Goal: Task Accomplishment & Management: Complete application form

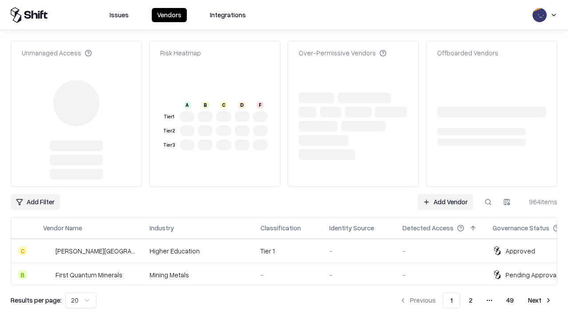
click at [445, 194] on link "Add Vendor" at bounding box center [444, 202] width 55 height 16
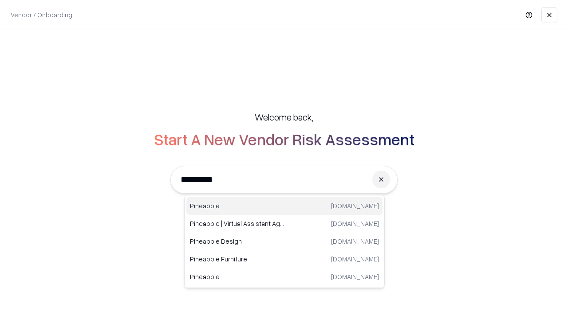
click at [284, 206] on div "Pineapple [DOMAIN_NAME]" at bounding box center [284, 206] width 196 height 18
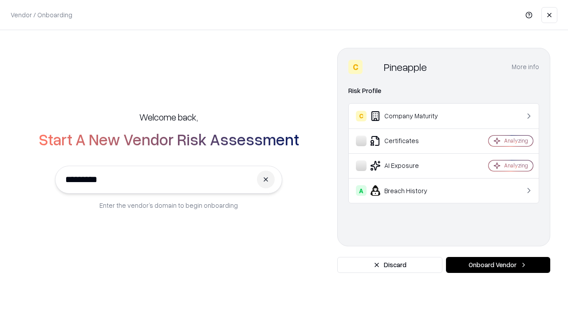
type input "*********"
click at [498, 265] on button "Onboard Vendor" at bounding box center [498, 265] width 104 height 16
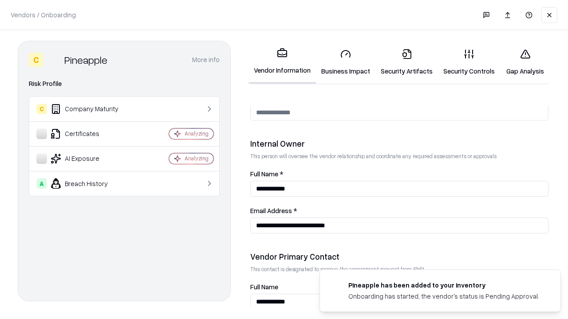
scroll to position [459, 0]
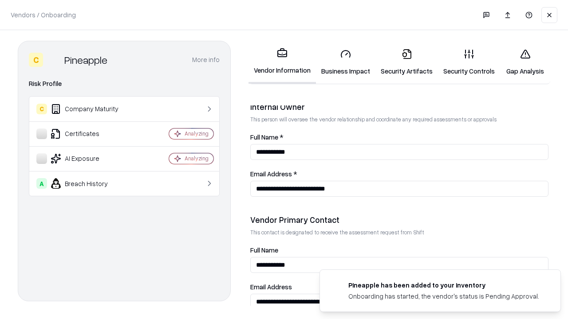
click at [345, 62] on link "Business Impact" at bounding box center [345, 62] width 59 height 41
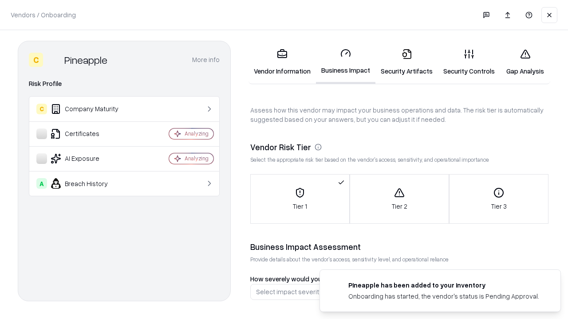
click at [406, 62] on link "Security Artifacts" at bounding box center [406, 62] width 63 height 41
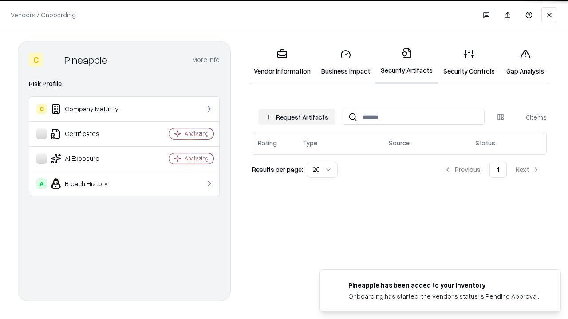
click at [297, 117] on button "Request Artifacts" at bounding box center [296, 117] width 77 height 16
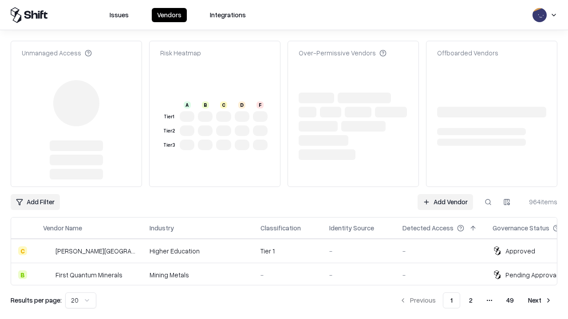
click at [445, 194] on link "Add Vendor" at bounding box center [444, 202] width 55 height 16
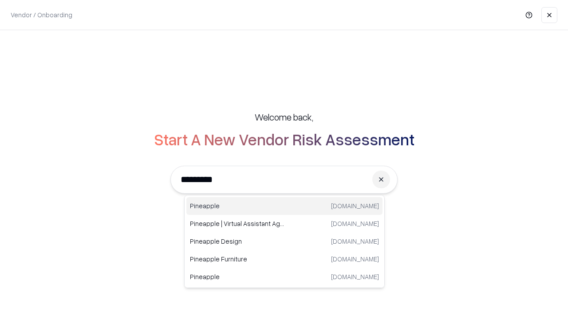
click at [284, 206] on div "Pineapple [DOMAIN_NAME]" at bounding box center [284, 206] width 196 height 18
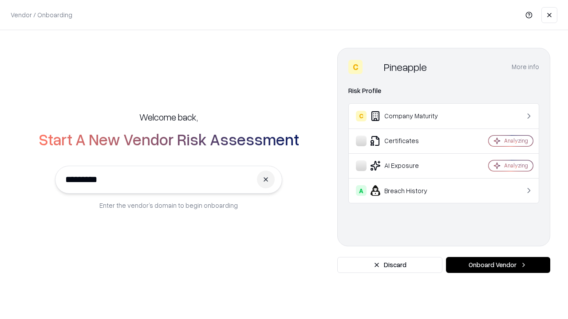
type input "*********"
click at [498, 265] on button "Onboard Vendor" at bounding box center [498, 265] width 104 height 16
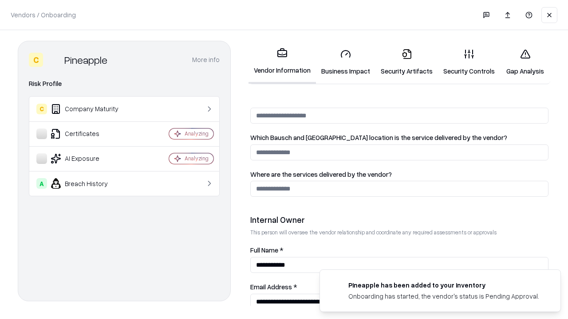
scroll to position [459, 0]
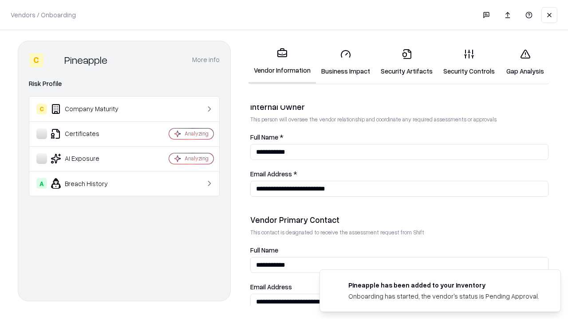
click at [525, 62] on link "Gap Analysis" at bounding box center [525, 62] width 50 height 41
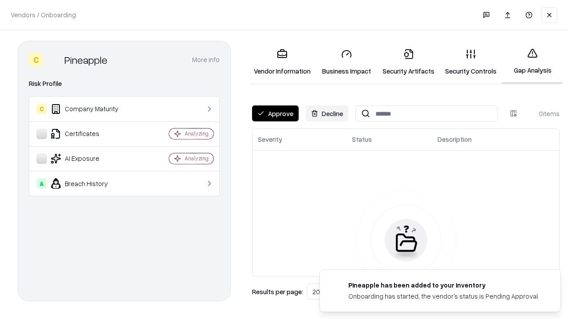
click at [275, 114] on button "Approve" at bounding box center [275, 114] width 47 height 16
